Goal: Navigation & Orientation: Find specific page/section

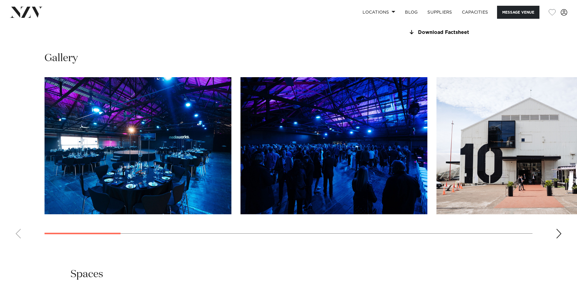
scroll to position [606, 0]
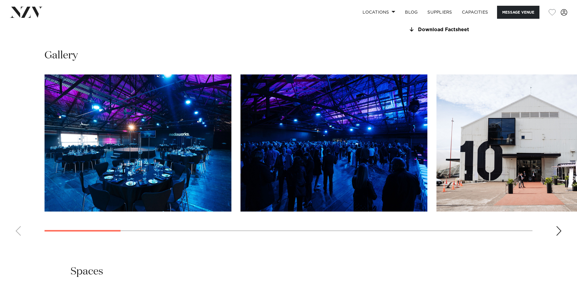
click at [558, 236] on div "Next slide" at bounding box center [559, 231] width 6 height 10
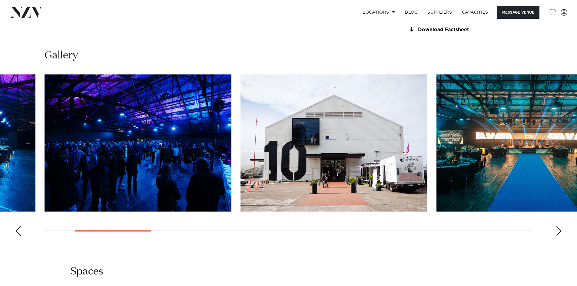
click at [556, 236] on div "Next slide" at bounding box center [559, 231] width 6 height 10
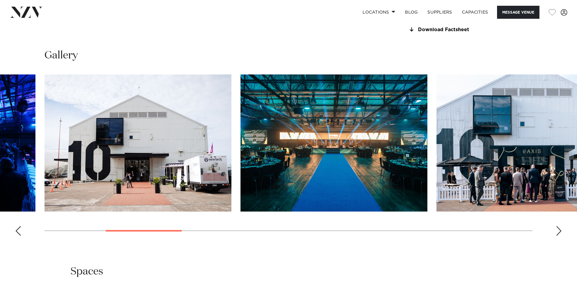
click at [556, 236] on div "Next slide" at bounding box center [559, 231] width 6 height 10
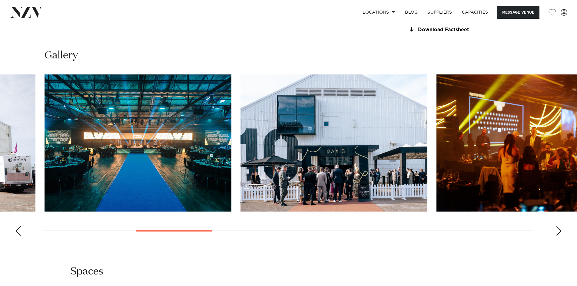
click at [556, 236] on div "Next slide" at bounding box center [559, 231] width 6 height 10
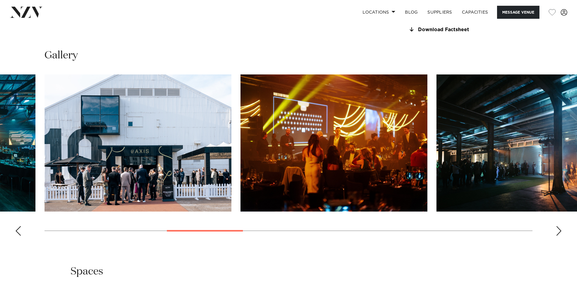
click at [556, 236] on div "Next slide" at bounding box center [559, 231] width 6 height 10
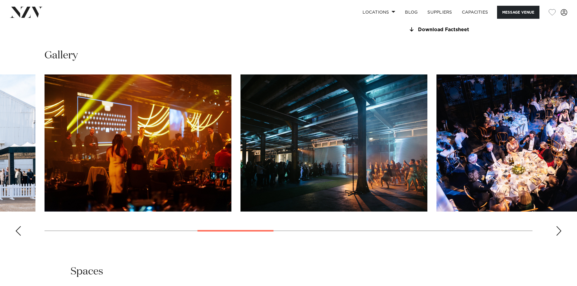
click at [557, 236] on div "Next slide" at bounding box center [559, 231] width 6 height 10
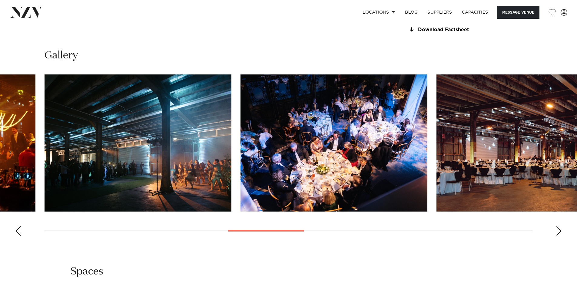
click at [557, 236] on div "Next slide" at bounding box center [559, 231] width 6 height 10
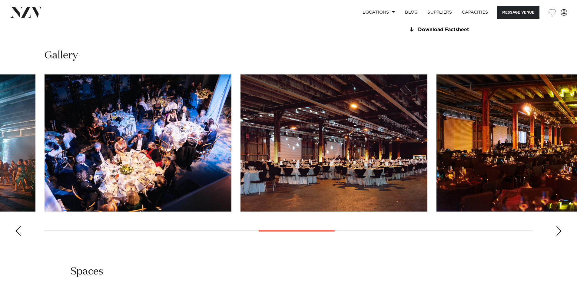
click at [558, 236] on div "Next slide" at bounding box center [559, 231] width 6 height 10
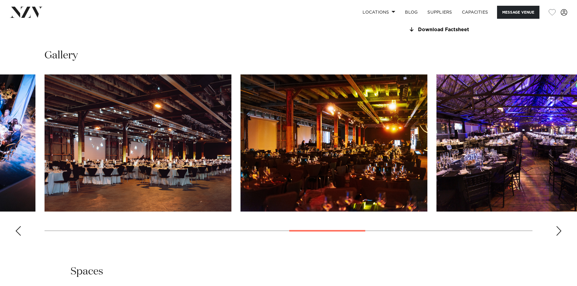
click at [558, 236] on div "Next slide" at bounding box center [559, 231] width 6 height 10
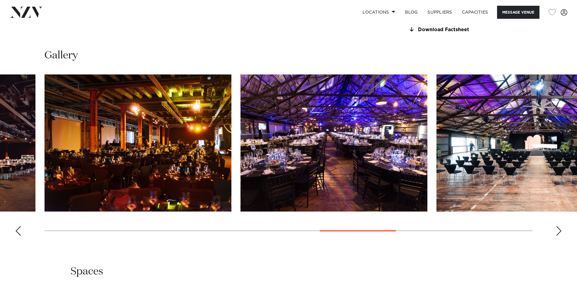
click at [558, 236] on div "Next slide" at bounding box center [559, 231] width 6 height 10
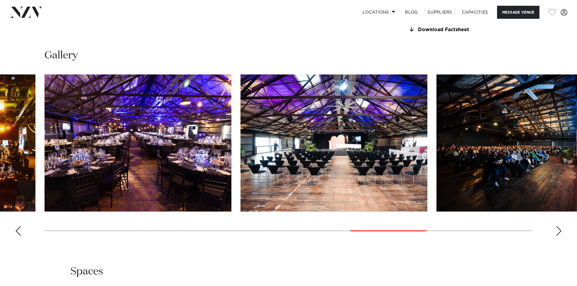
click at [552, 241] on swiper-container at bounding box center [288, 158] width 577 height 166
click at [557, 236] on div "Next slide" at bounding box center [559, 231] width 6 height 10
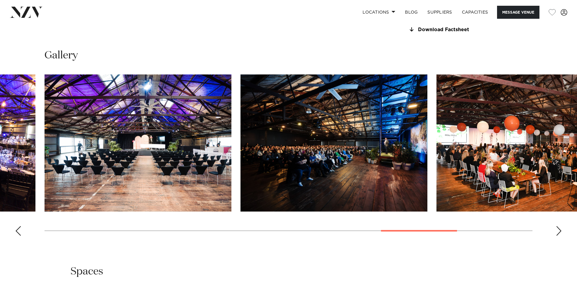
click at [557, 236] on div "Next slide" at bounding box center [559, 231] width 6 height 10
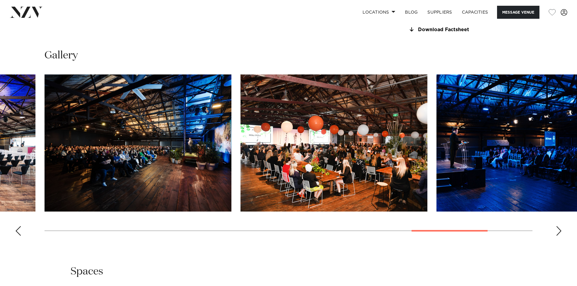
click at [557, 236] on div "Next slide" at bounding box center [559, 231] width 6 height 10
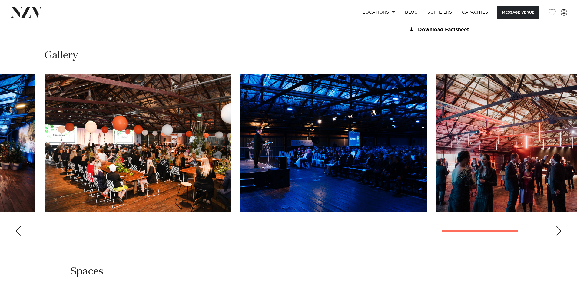
click at [556, 236] on div "Next slide" at bounding box center [559, 231] width 6 height 10
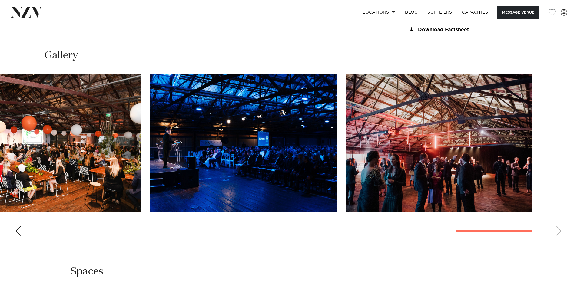
click at [558, 241] on swiper-container at bounding box center [288, 158] width 577 height 166
